Goal: Transaction & Acquisition: Book appointment/travel/reservation

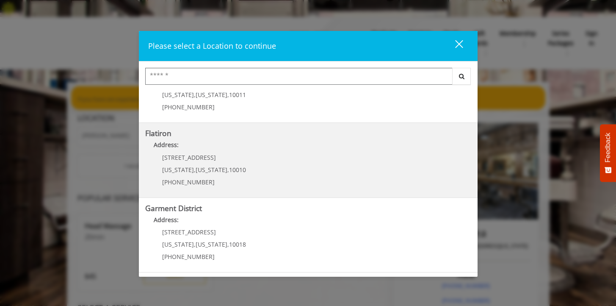
scroll to position [17, 0]
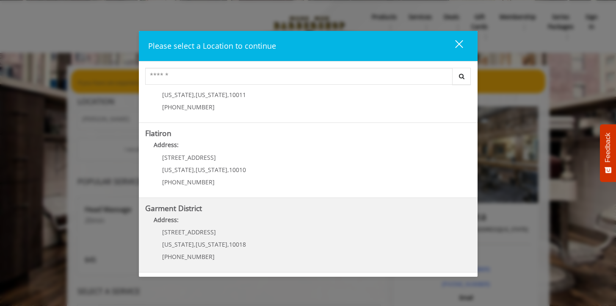
click at [300, 232] on District "Garment District Address: [STREET_ADDRESS][US_STATE][US_STATE] (212) 997-4247" at bounding box center [308, 235] width 326 height 62
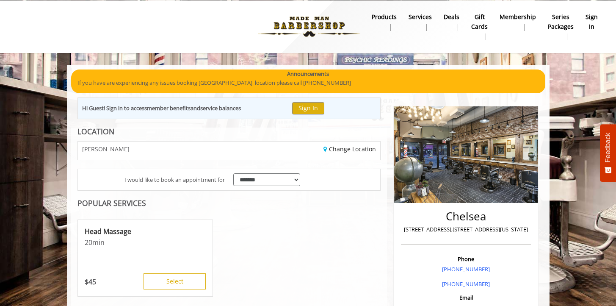
scroll to position [26, 0]
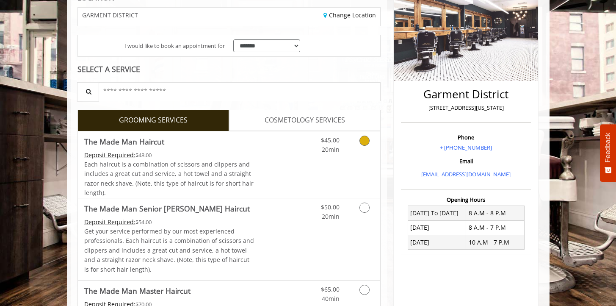
scroll to position [198, 0]
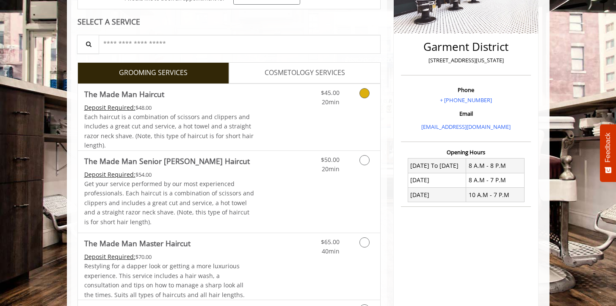
click at [311, 92] on div "$45.00 20min" at bounding box center [343, 117] width 76 height 67
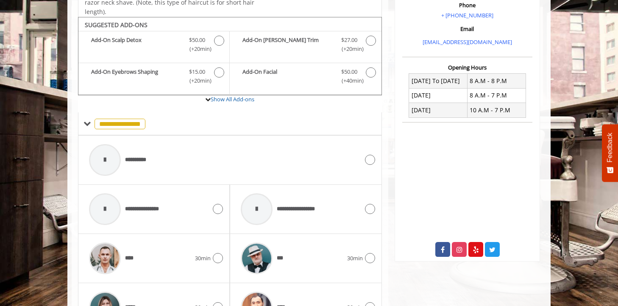
scroll to position [281, 0]
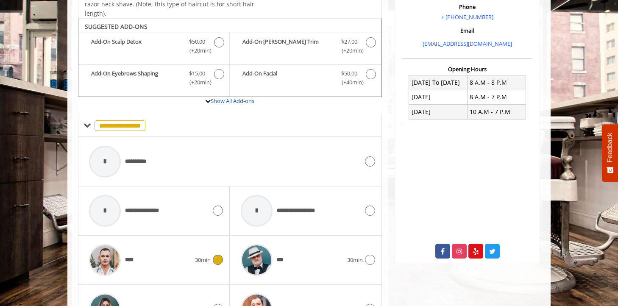
click at [197, 255] on span "30min" at bounding box center [203, 259] width 16 height 9
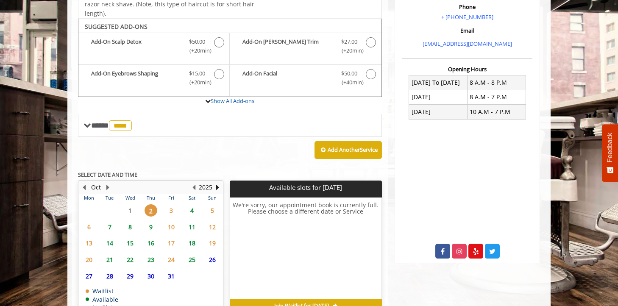
click at [149, 204] on span "2" at bounding box center [150, 210] width 13 height 12
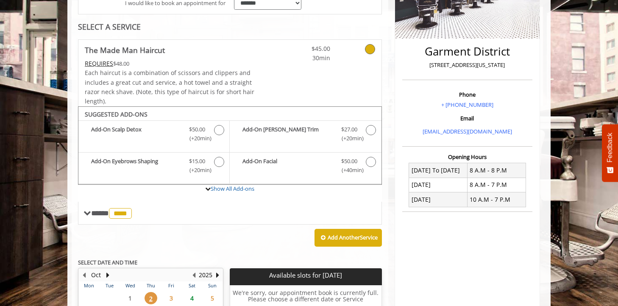
scroll to position [312, 0]
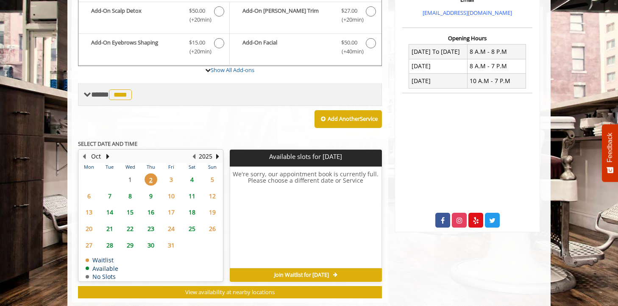
click at [86, 91] on span at bounding box center [87, 95] width 8 height 8
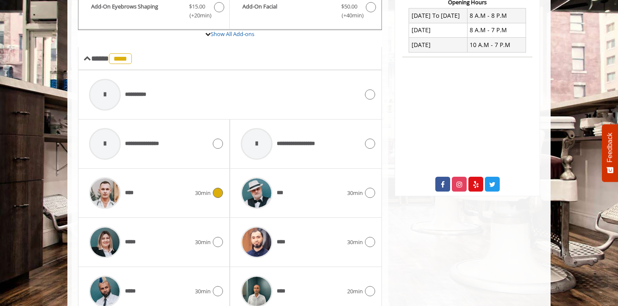
scroll to position [452, 0]
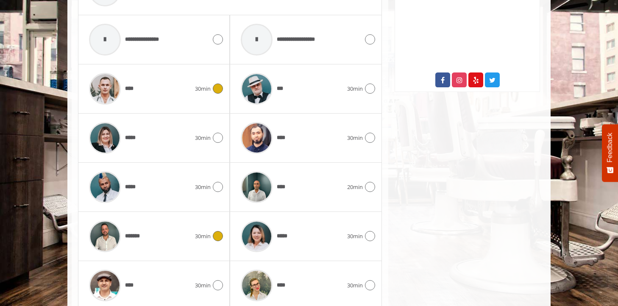
click at [192, 216] on div "*******" at bounding box center [140, 236] width 110 height 40
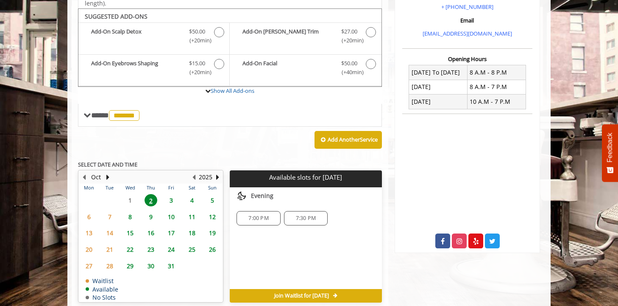
scroll to position [312, 0]
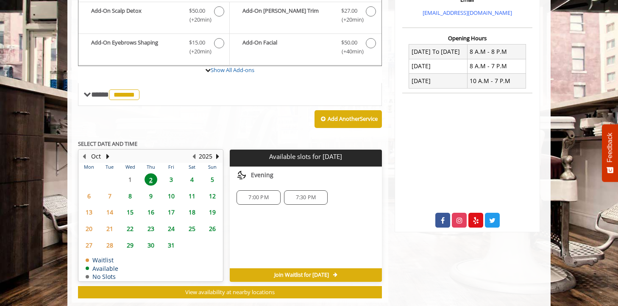
click at [165, 173] on span "3" at bounding box center [171, 179] width 13 height 12
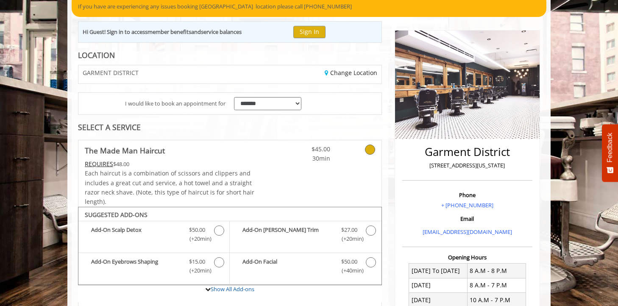
scroll to position [0, 0]
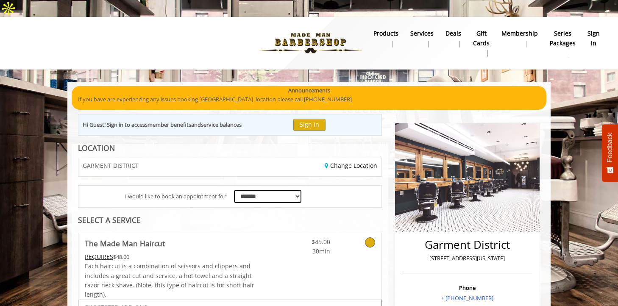
click at [265, 190] on select "**********" at bounding box center [267, 196] width 67 height 13
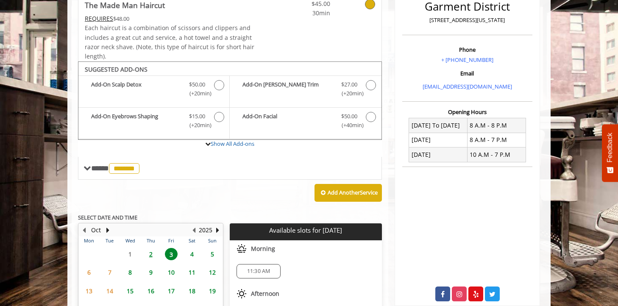
scroll to position [28, 0]
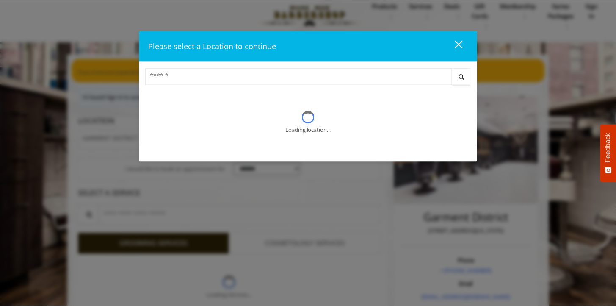
scroll to position [17, 0]
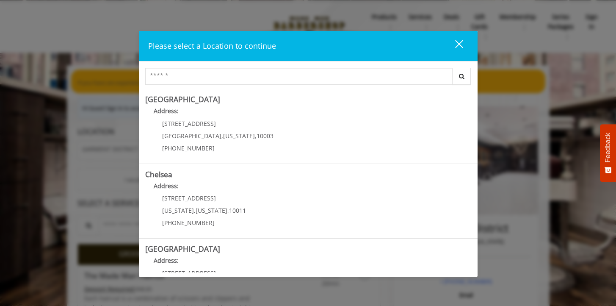
click at [462, 42] on div "close" at bounding box center [454, 45] width 17 height 13
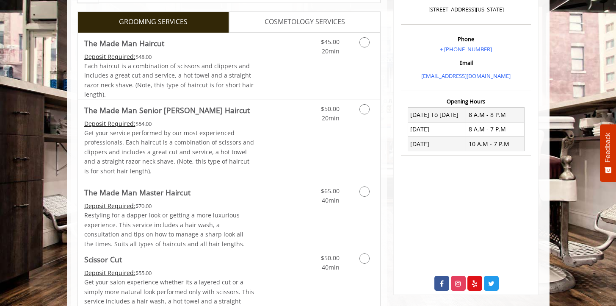
scroll to position [250, 0]
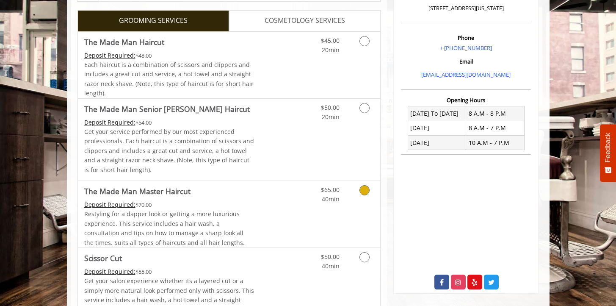
click at [101, 221] on div "Restyling for a dapper look or getting a more luxurious experience. This servic…" at bounding box center [169, 228] width 170 height 38
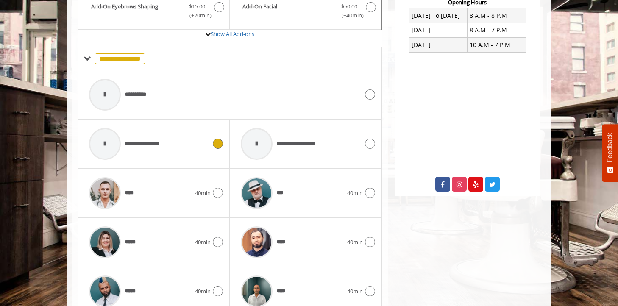
scroll to position [348, 0]
click at [160, 178] on div "****" at bounding box center [140, 192] width 110 height 40
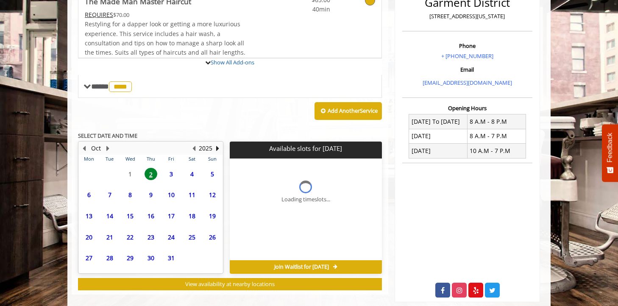
scroll to position [312, 0]
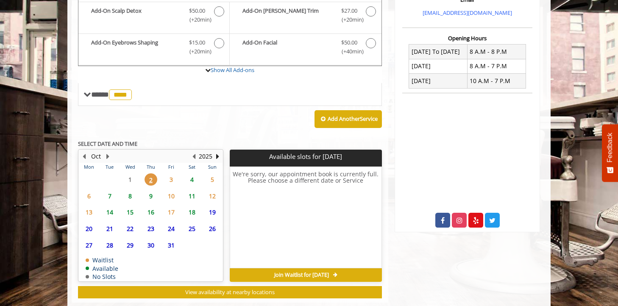
click at [167, 173] on span "3" at bounding box center [171, 179] width 13 height 12
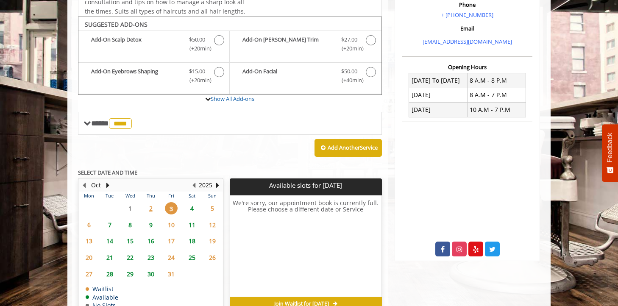
click at [191, 202] on span "4" at bounding box center [192, 208] width 13 height 12
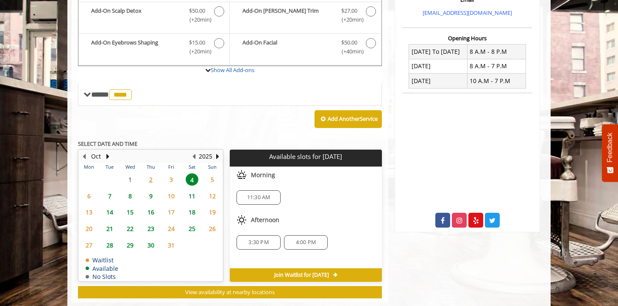
click at [112, 190] on span "7" at bounding box center [109, 196] width 13 height 12
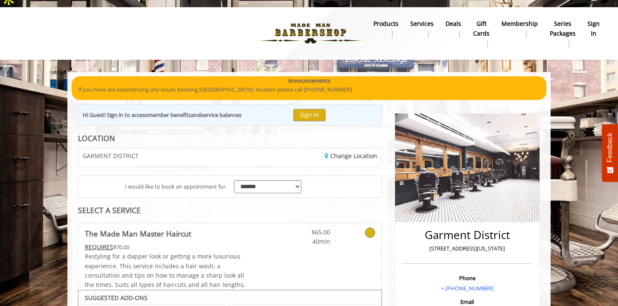
scroll to position [2, 0]
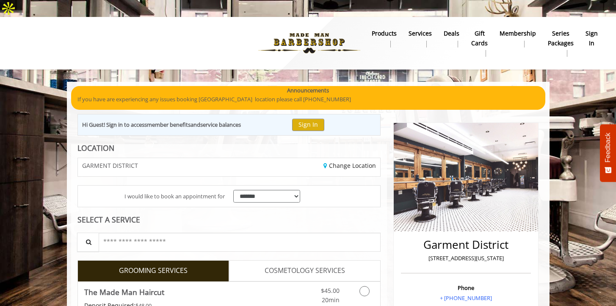
scroll to position [129, 0]
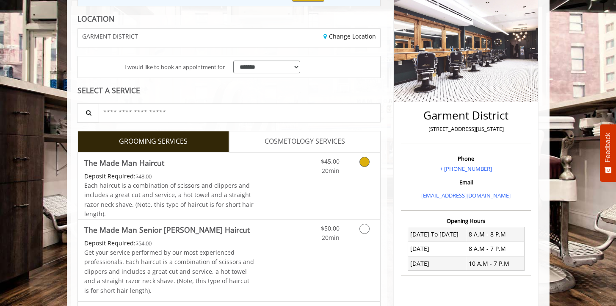
click at [283, 153] on link "Discounted Price" at bounding box center [279, 186] width 50 height 67
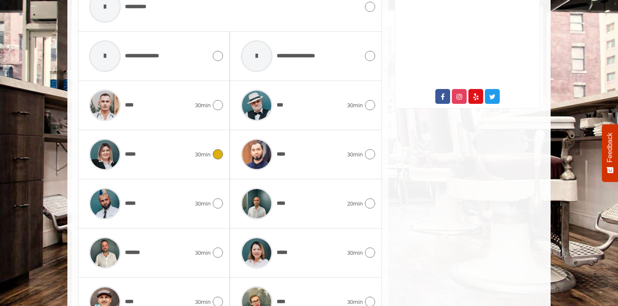
scroll to position [469, 0]
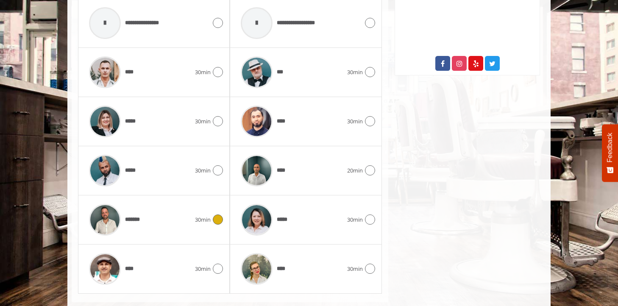
click at [193, 212] on div "*******" at bounding box center [140, 220] width 110 height 40
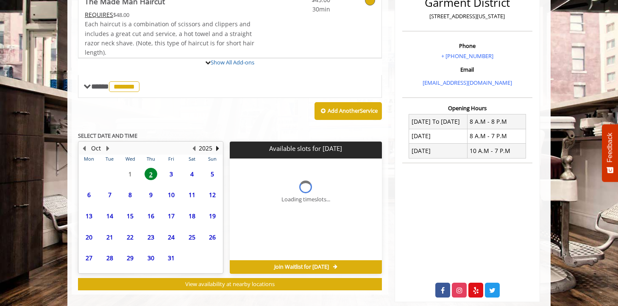
scroll to position [312, 0]
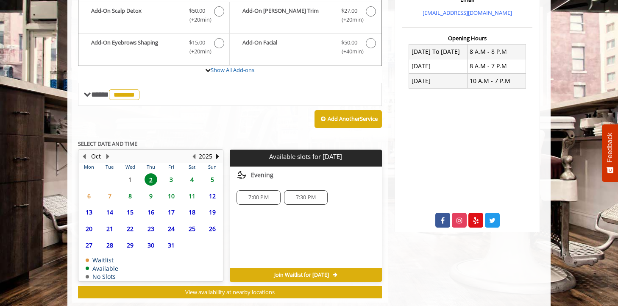
click at [168, 173] on span "3" at bounding box center [171, 179] width 13 height 12
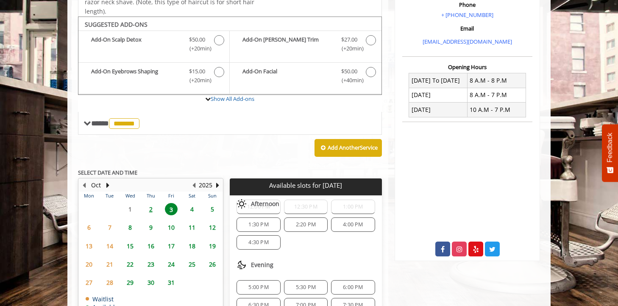
scroll to position [74, 0]
